Goal: Transaction & Acquisition: Purchase product/service

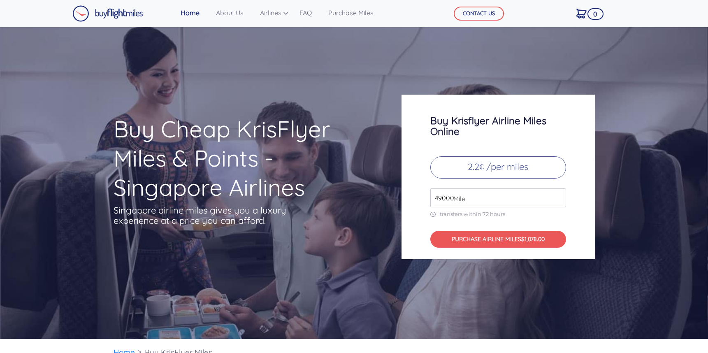
click at [460, 205] on input "49000" at bounding box center [499, 198] width 136 height 19
click at [448, 198] on input "49000" at bounding box center [499, 198] width 136 height 19
click at [457, 199] on span "Mile" at bounding box center [458, 199] width 16 height 10
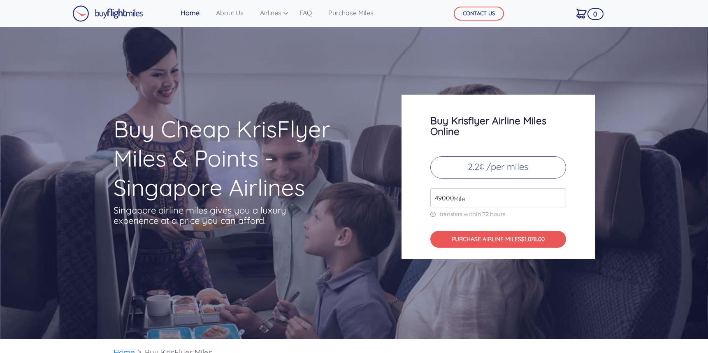
click at [457, 199] on span "Mile" at bounding box center [458, 199] width 16 height 10
click at [441, 198] on input "49000" at bounding box center [499, 198] width 136 height 19
